Goal: Information Seeking & Learning: Learn about a topic

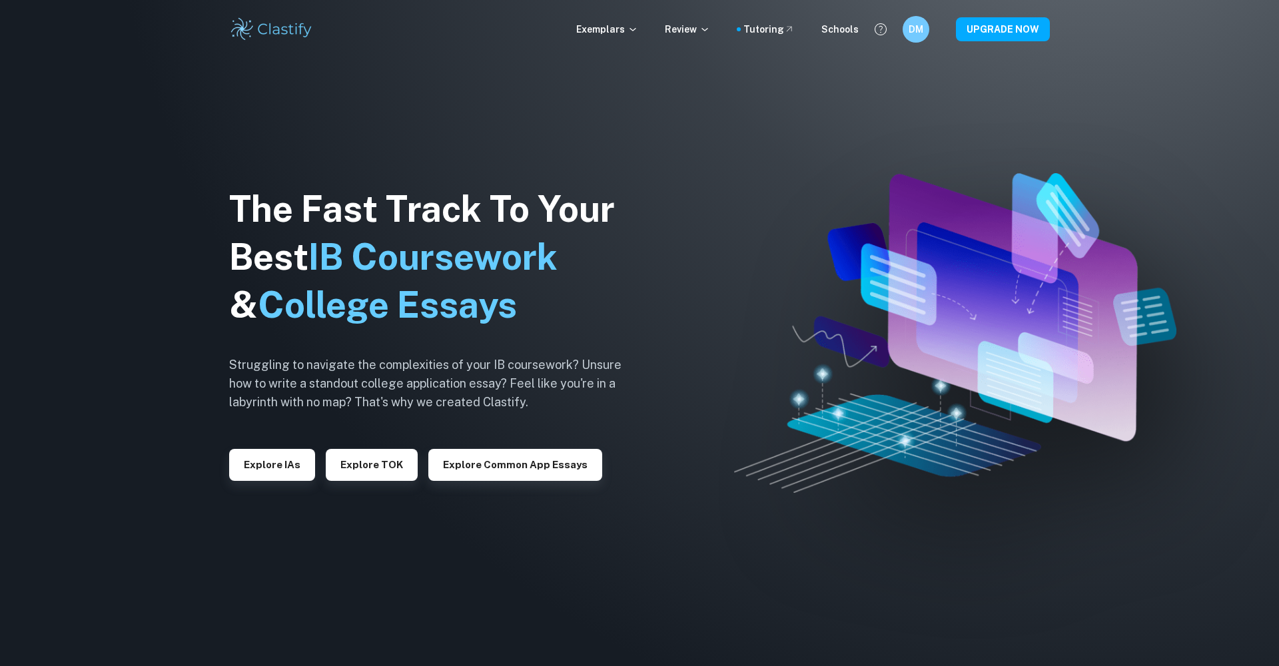
click at [610, 39] on div "Exemplars Review Tutoring Schools DM UPGRADE NOW" at bounding box center [639, 29] width 853 height 27
click at [612, 34] on p "Exemplars" at bounding box center [607, 29] width 62 height 15
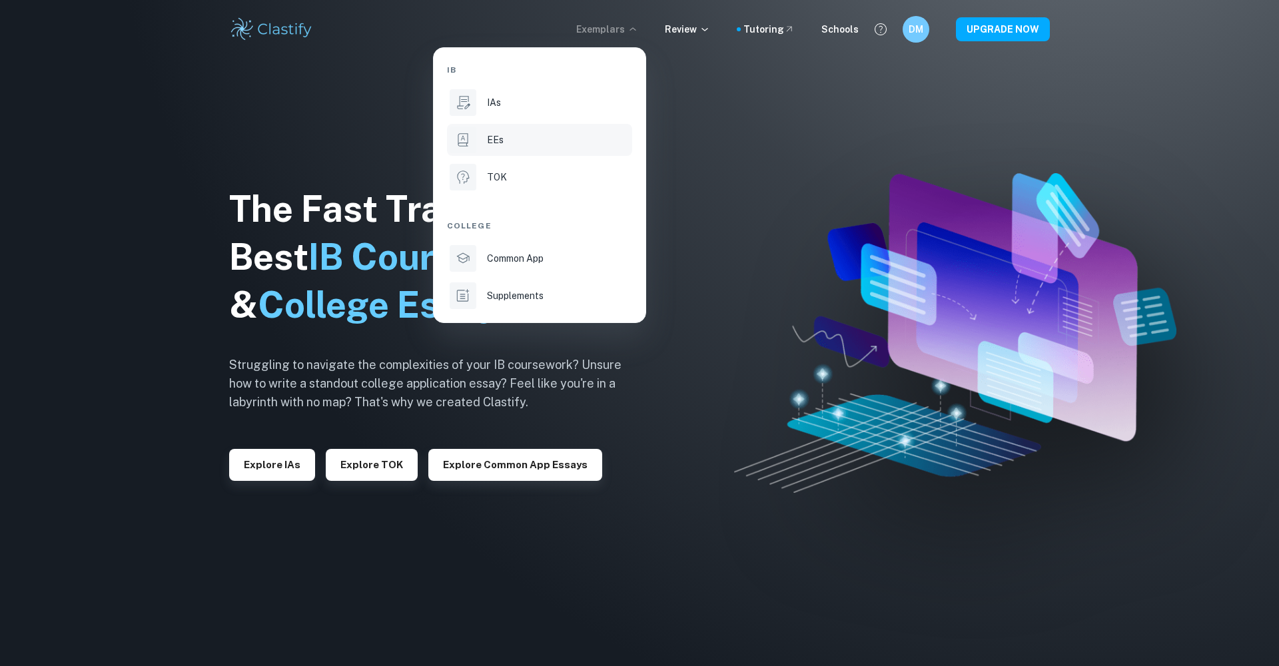
click at [504, 135] on div "EEs" at bounding box center [558, 140] width 143 height 15
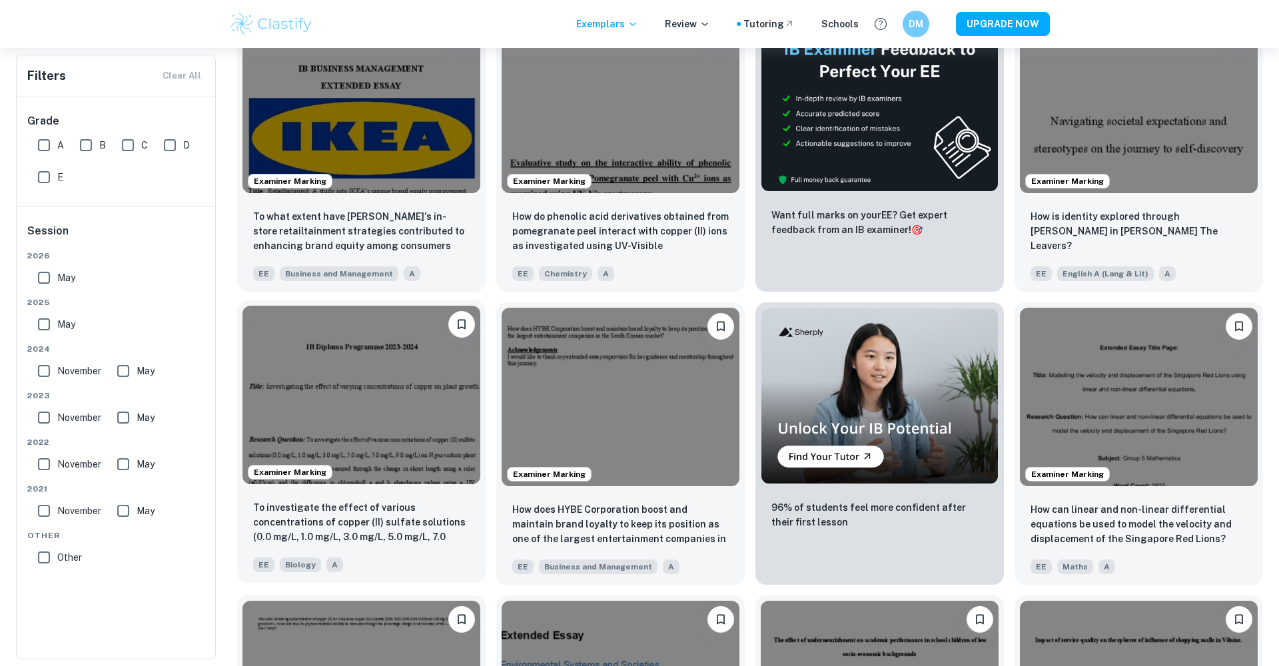
scroll to position [342, 0]
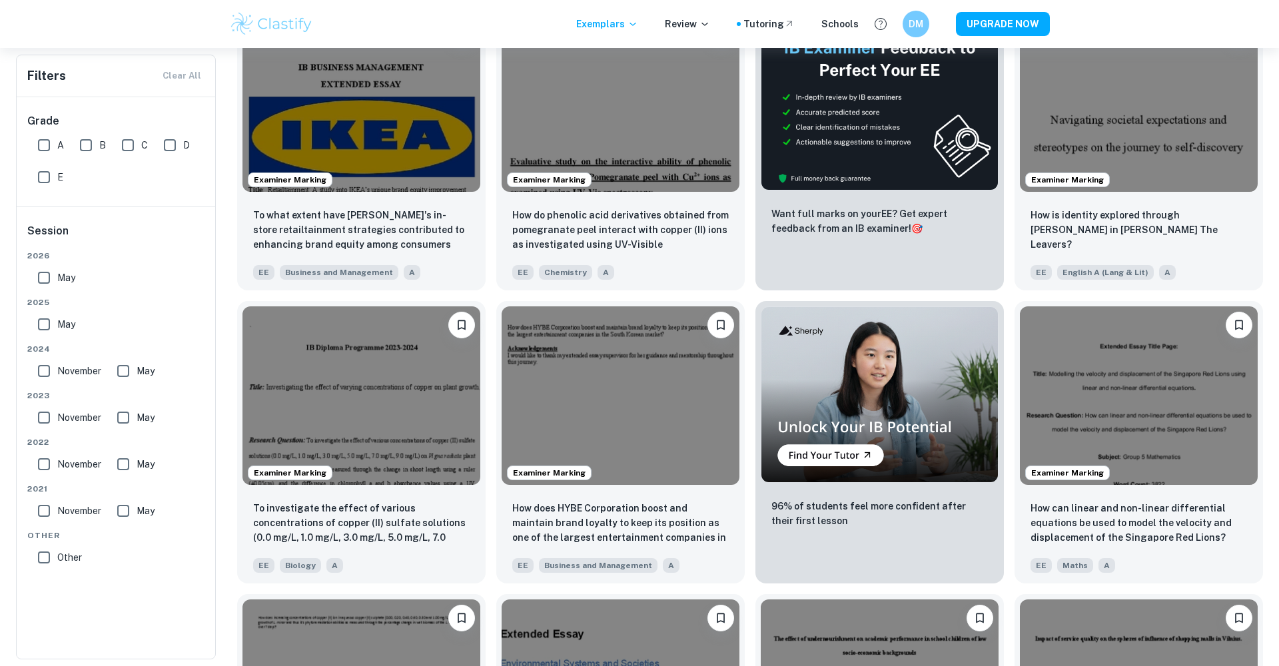
click at [47, 140] on input "A" at bounding box center [44, 145] width 27 height 27
checkbox input "true"
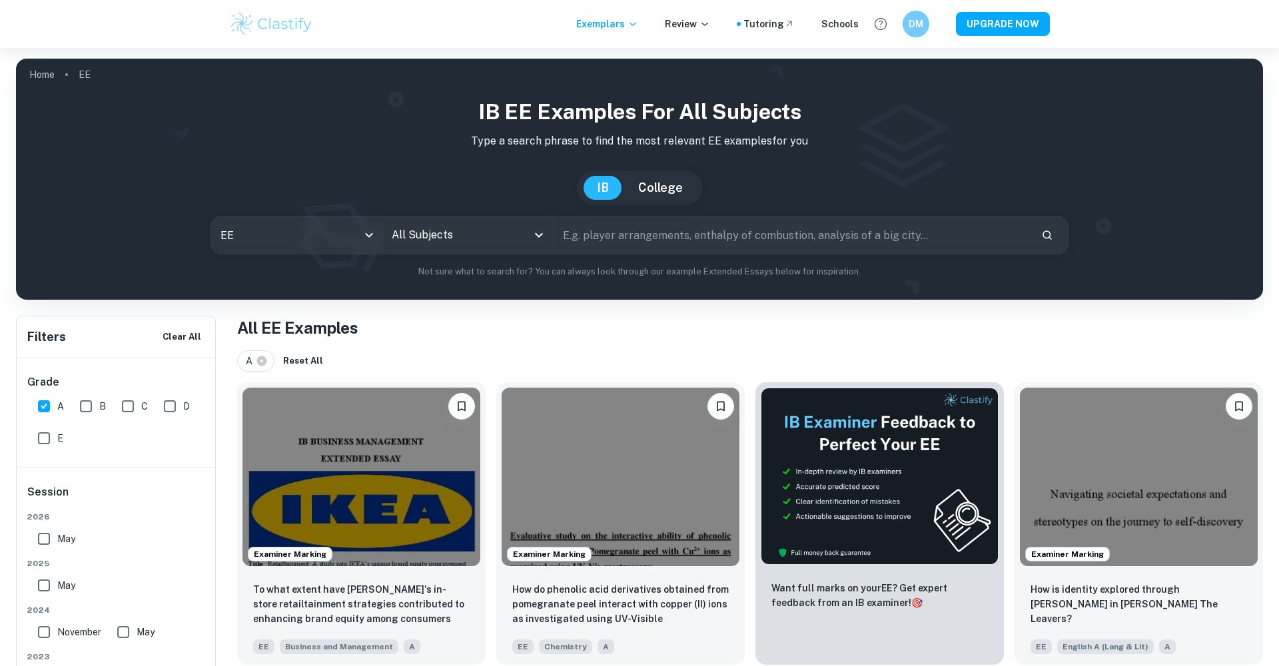
scroll to position [0, 0]
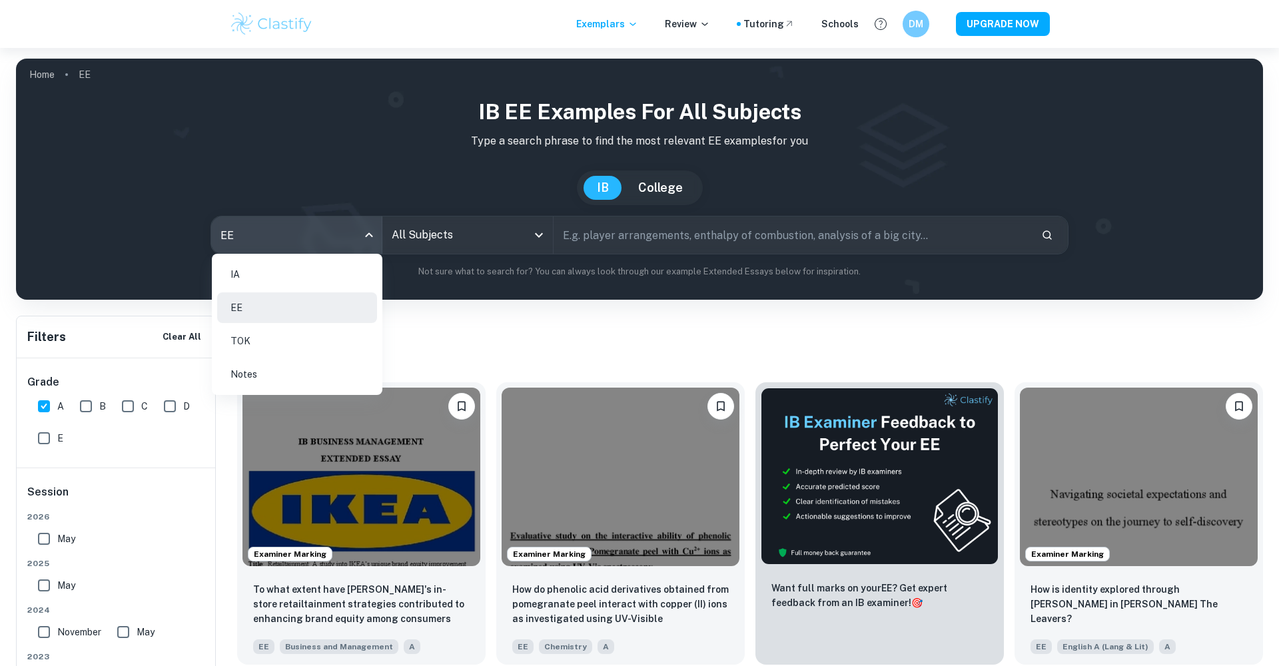
click at [326, 236] on body "We value your privacy We use cookies to enhance your browsing experience, serve…" at bounding box center [639, 381] width 1279 height 666
click at [447, 227] on div at bounding box center [639, 333] width 1279 height 666
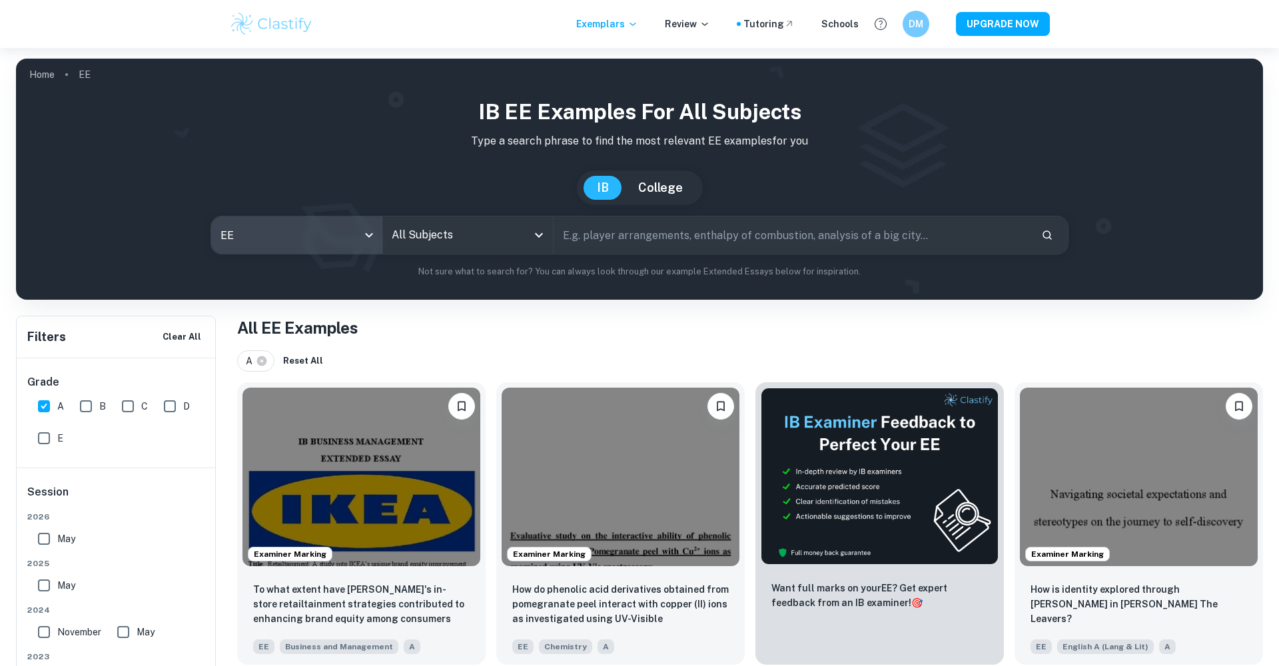
click at [447, 239] on input "All Subjects" at bounding box center [457, 235] width 139 height 25
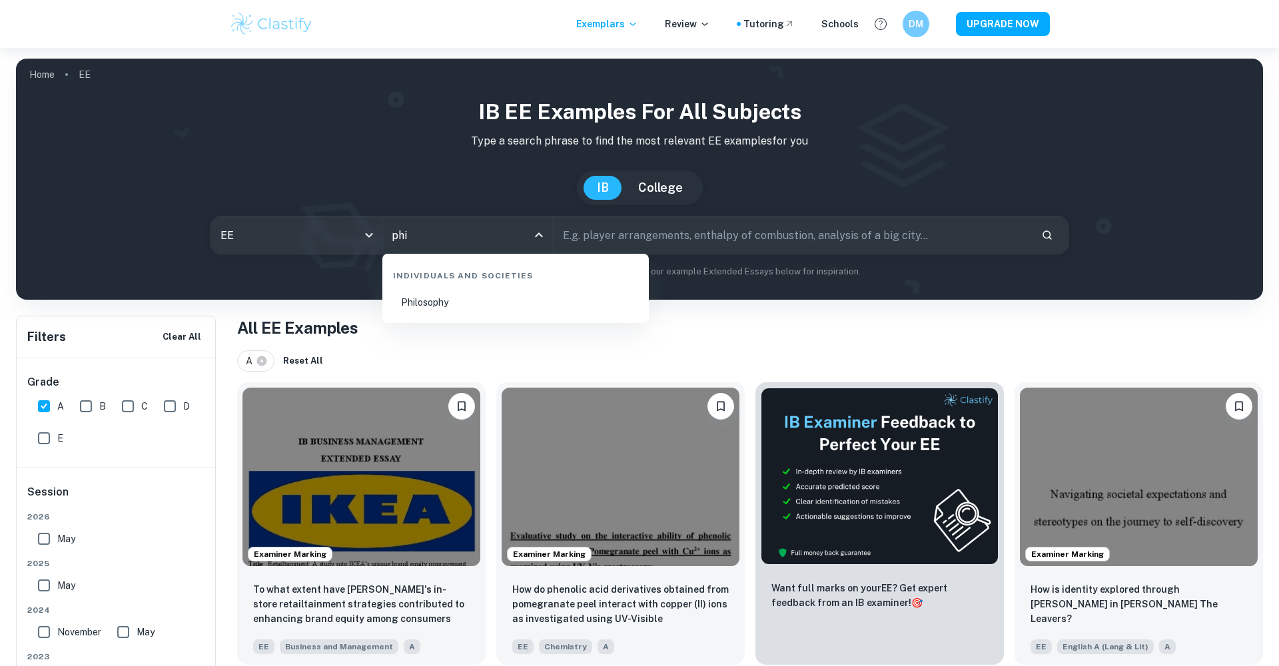
click at [403, 294] on li "Philosophy" at bounding box center [516, 302] width 256 height 31
type input "Philosophy"
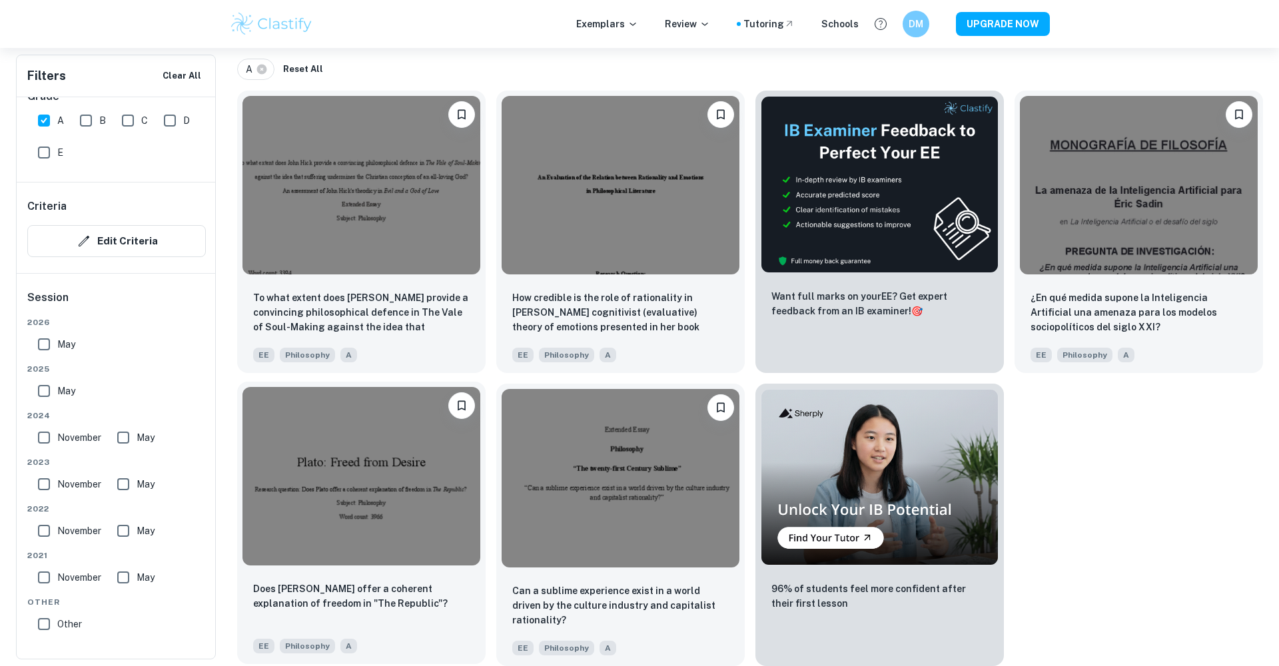
scroll to position [292, 0]
click at [1143, 199] on img at bounding box center [1139, 183] width 238 height 179
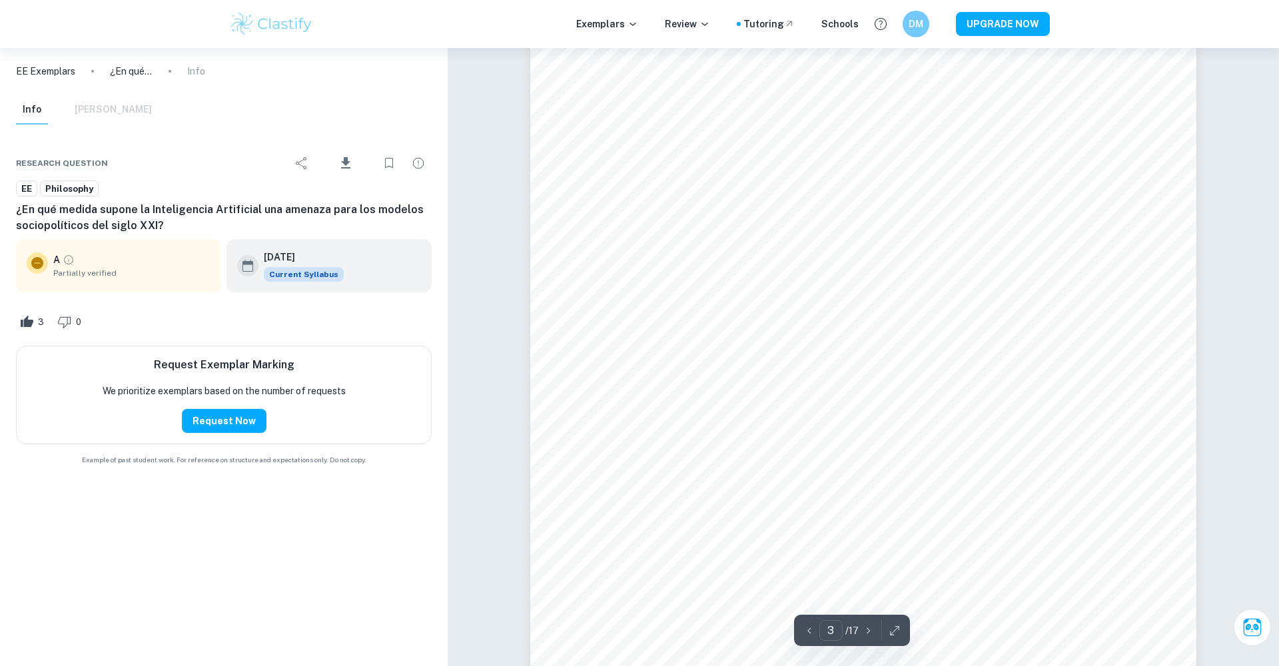
scroll to position [2425, 0]
click at [725, 1] on div "Exemplars Review Tutoring Schools DM UPGRADE NOW" at bounding box center [639, 24] width 1279 height 48
type input "6"
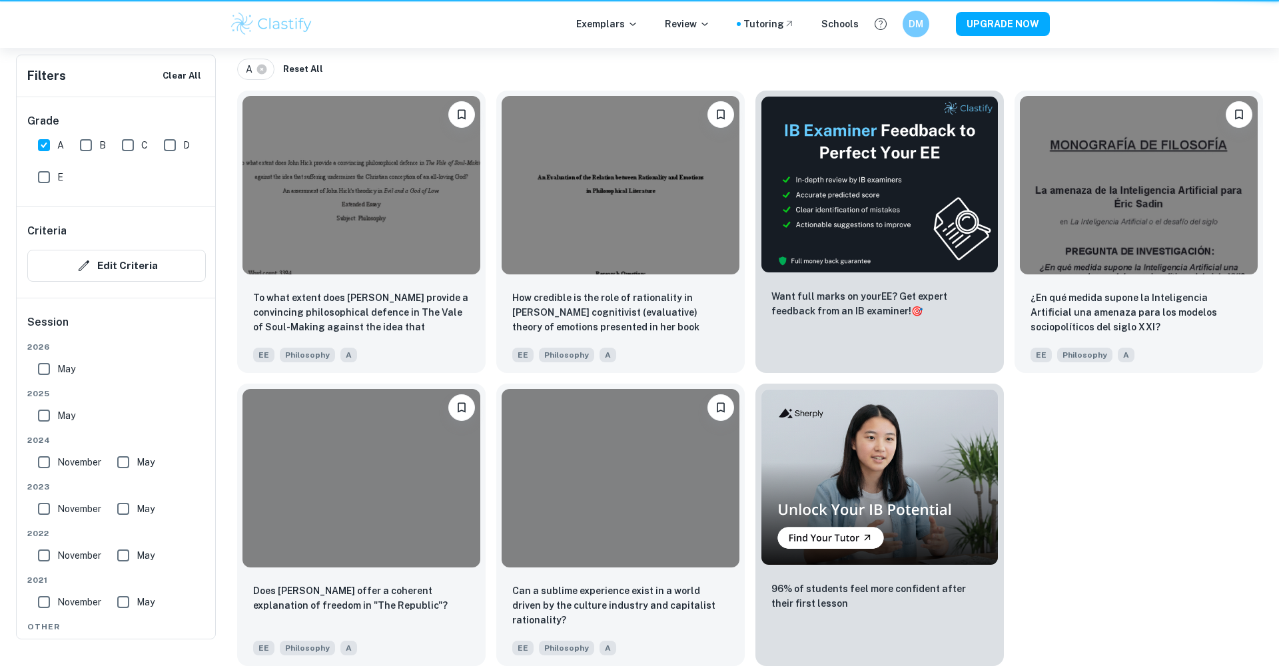
scroll to position [292, 0]
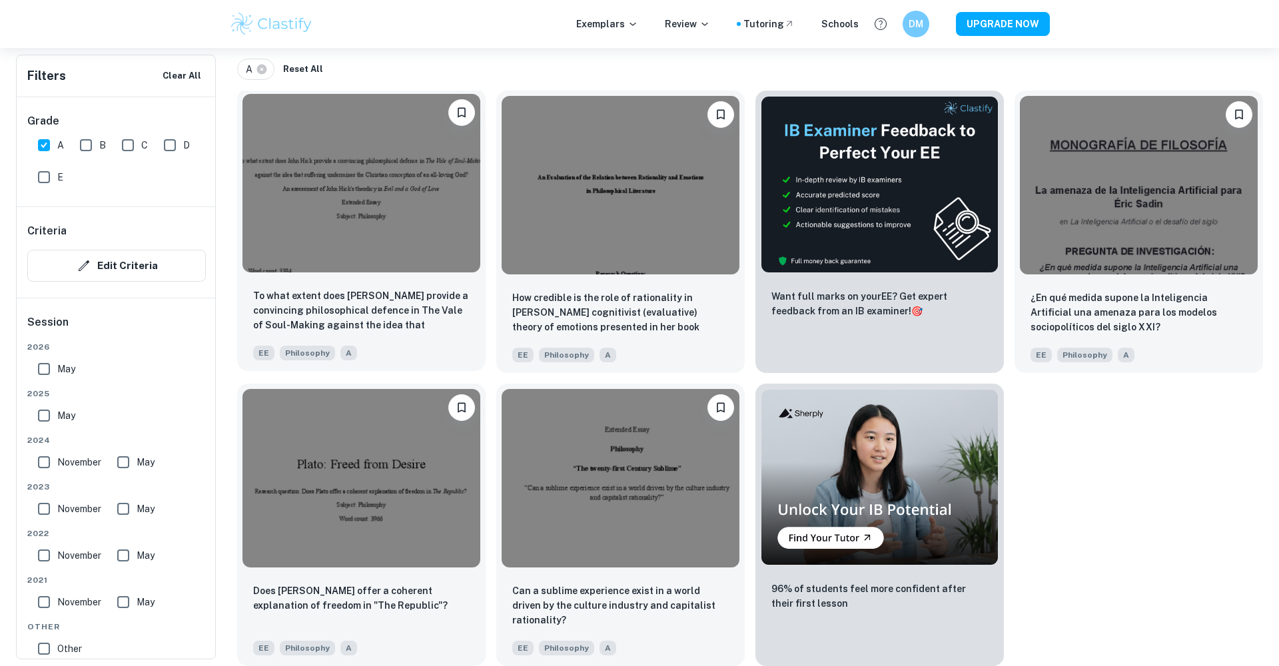
click at [281, 212] on img at bounding box center [362, 183] width 238 height 179
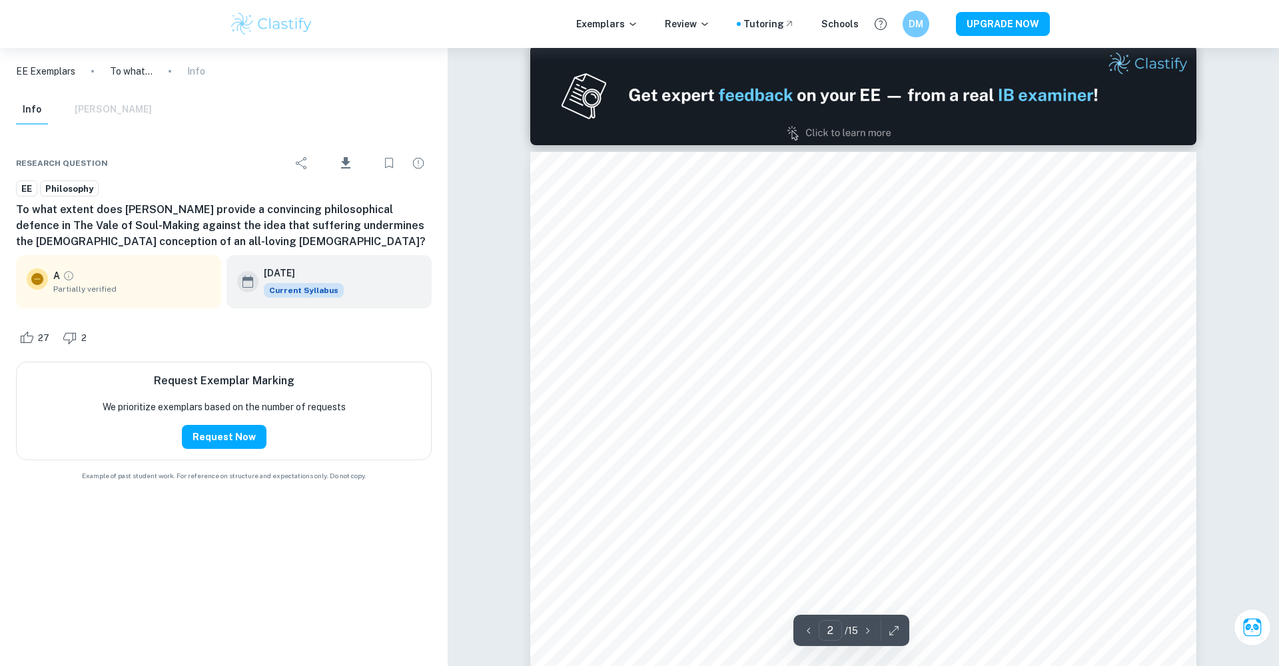
scroll to position [968, 0]
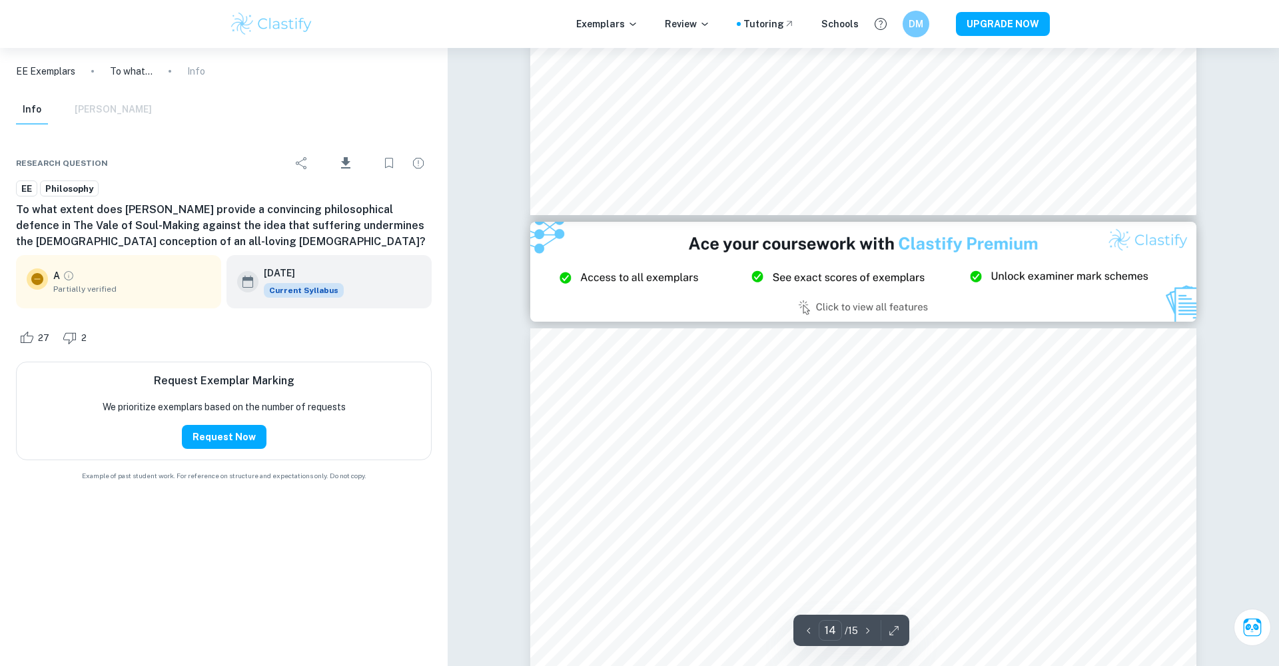
type input "15"
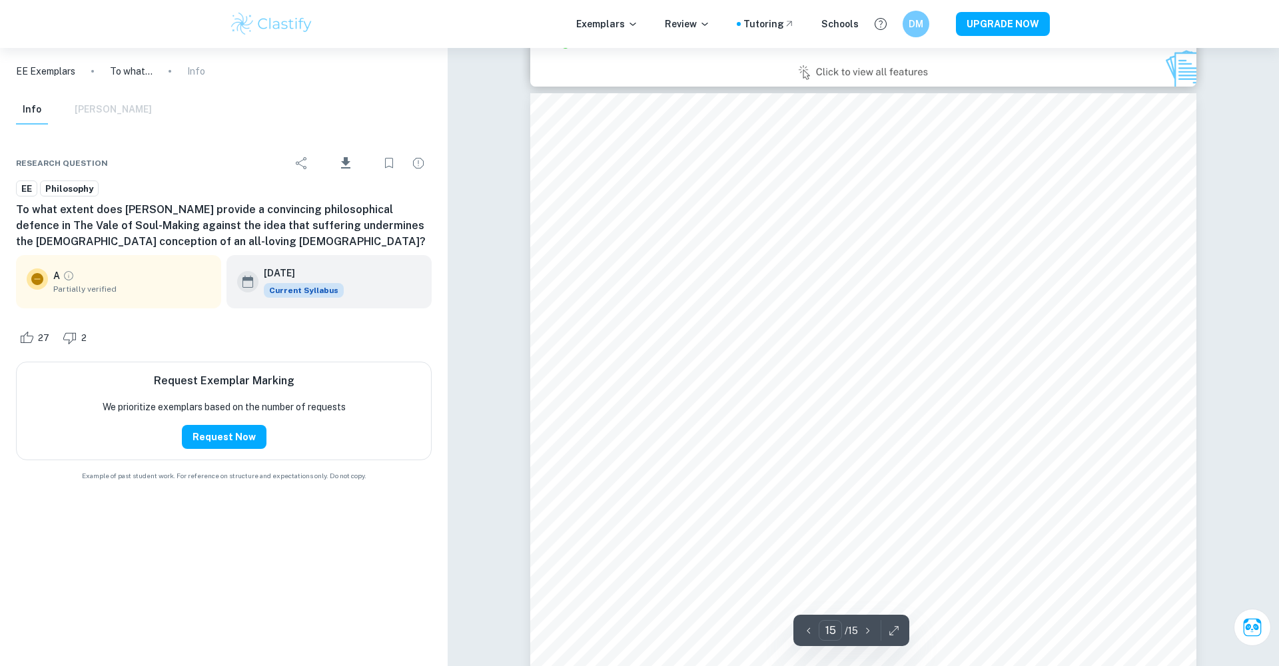
scroll to position [13658, 0]
